Goal: Transaction & Acquisition: Subscribe to service/newsletter

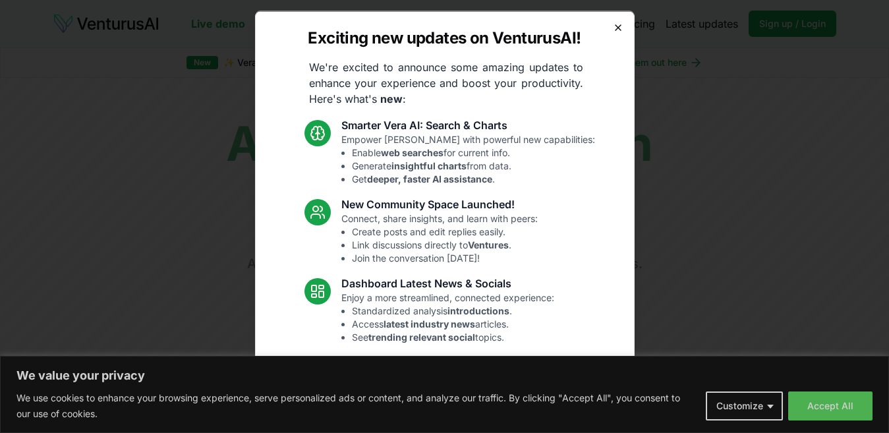
click at [613, 27] on icon "button" at bounding box center [618, 27] width 11 height 11
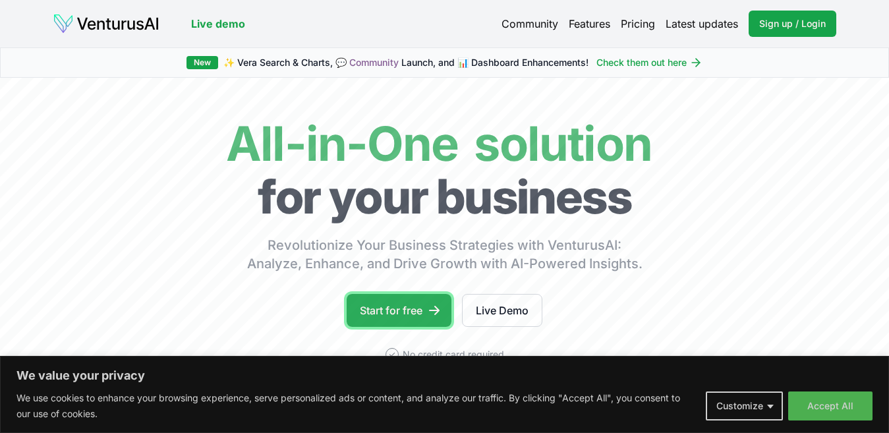
click at [359, 310] on link "Start for free" at bounding box center [399, 310] width 105 height 33
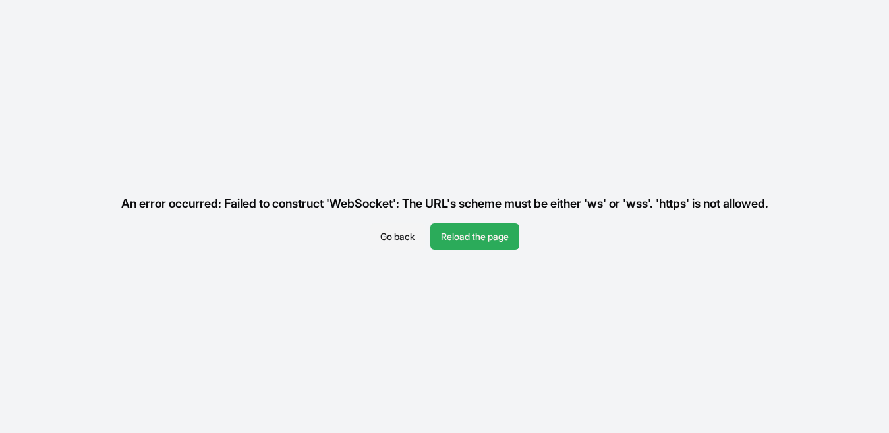
click at [483, 237] on button "Reload the page" at bounding box center [474, 236] width 89 height 26
click at [399, 229] on button "Go back" at bounding box center [397, 236] width 55 height 26
